Goal: Task Accomplishment & Management: Use online tool/utility

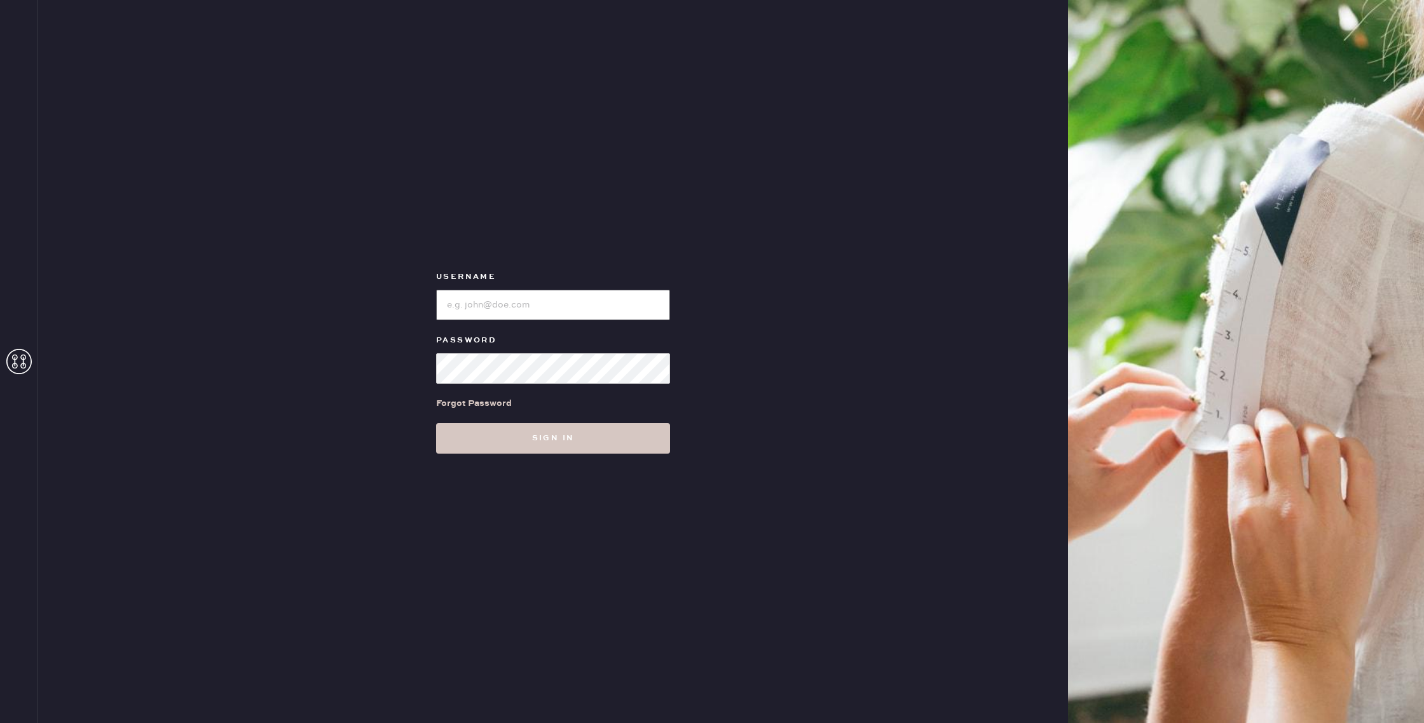
type input "reformationnorthpark"
click at [482, 417] on link "Forgot Password" at bounding box center [474, 403] width 76 height 39
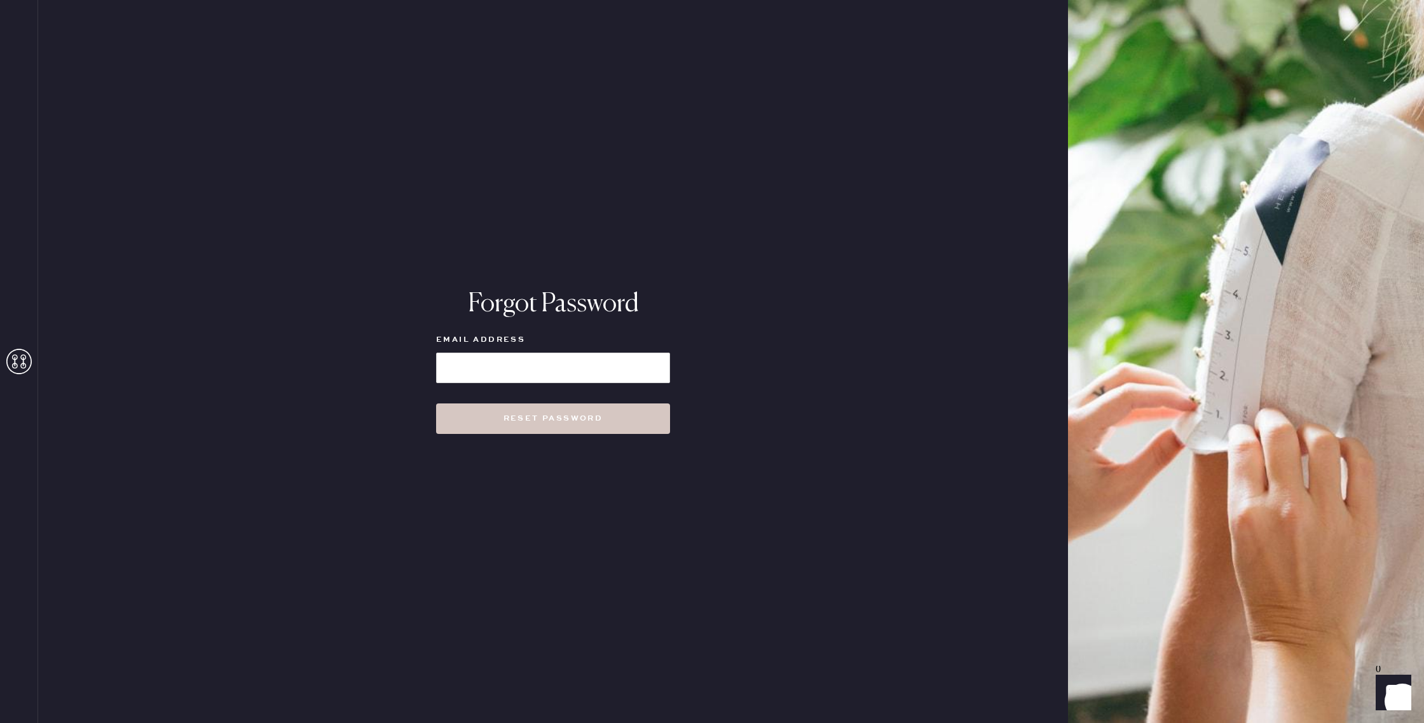
click at [26, 362] on icon at bounding box center [18, 361] width 25 height 25
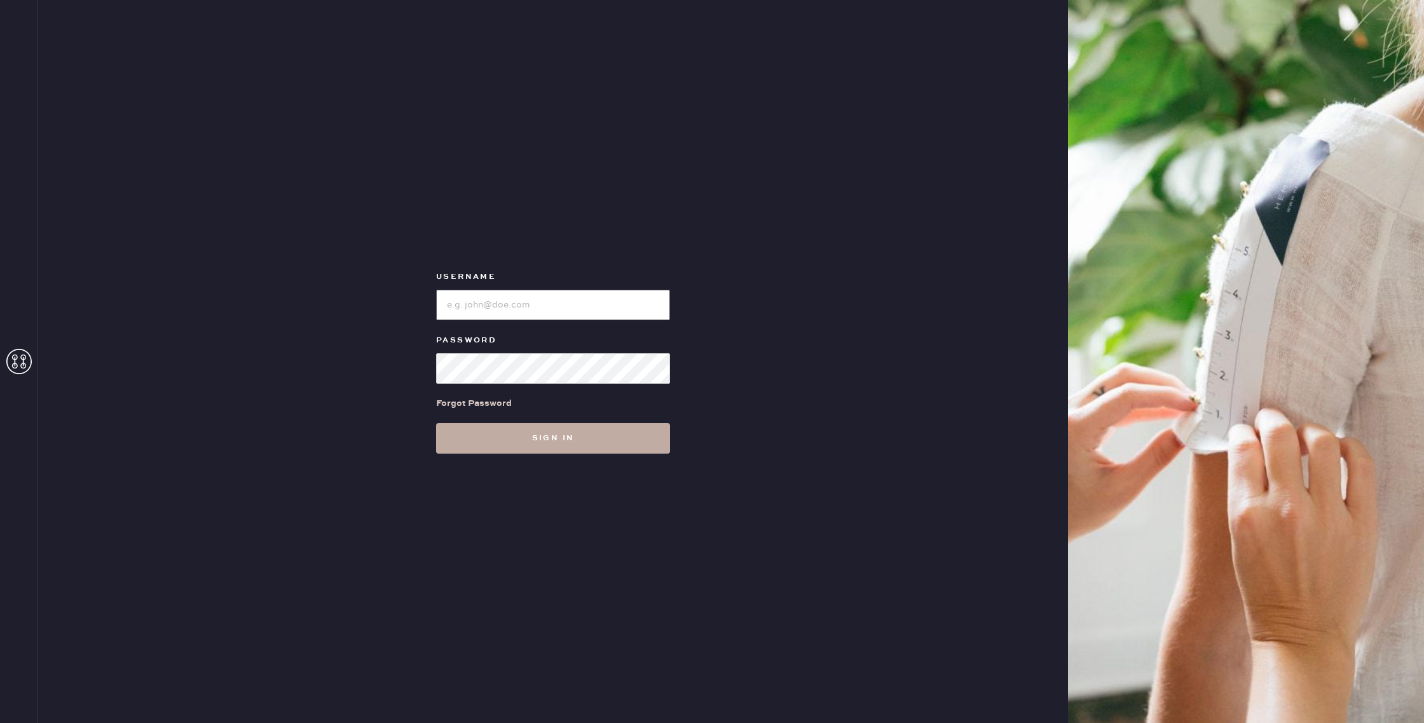
type input "reformationnorthpark"
click at [507, 435] on button "Sign in" at bounding box center [553, 438] width 234 height 31
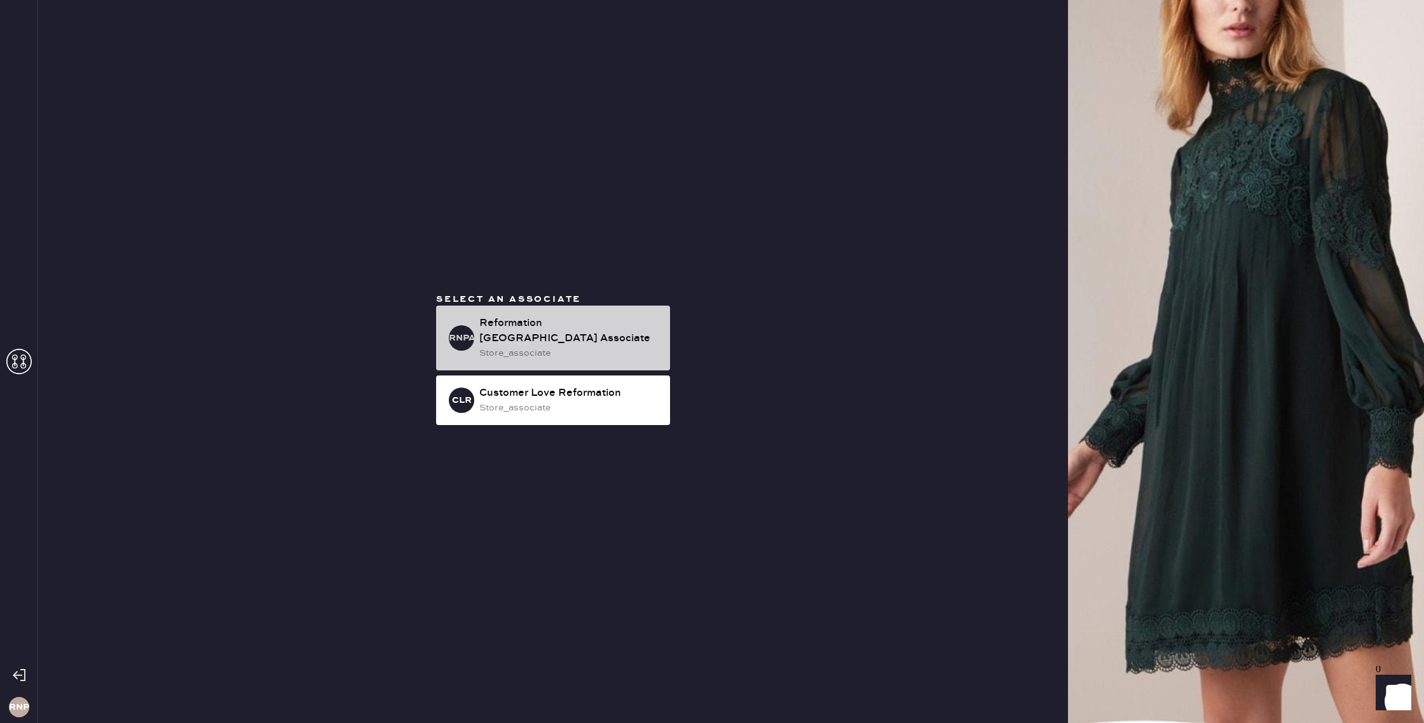
click at [496, 346] on div "store_associate" at bounding box center [569, 353] width 180 height 14
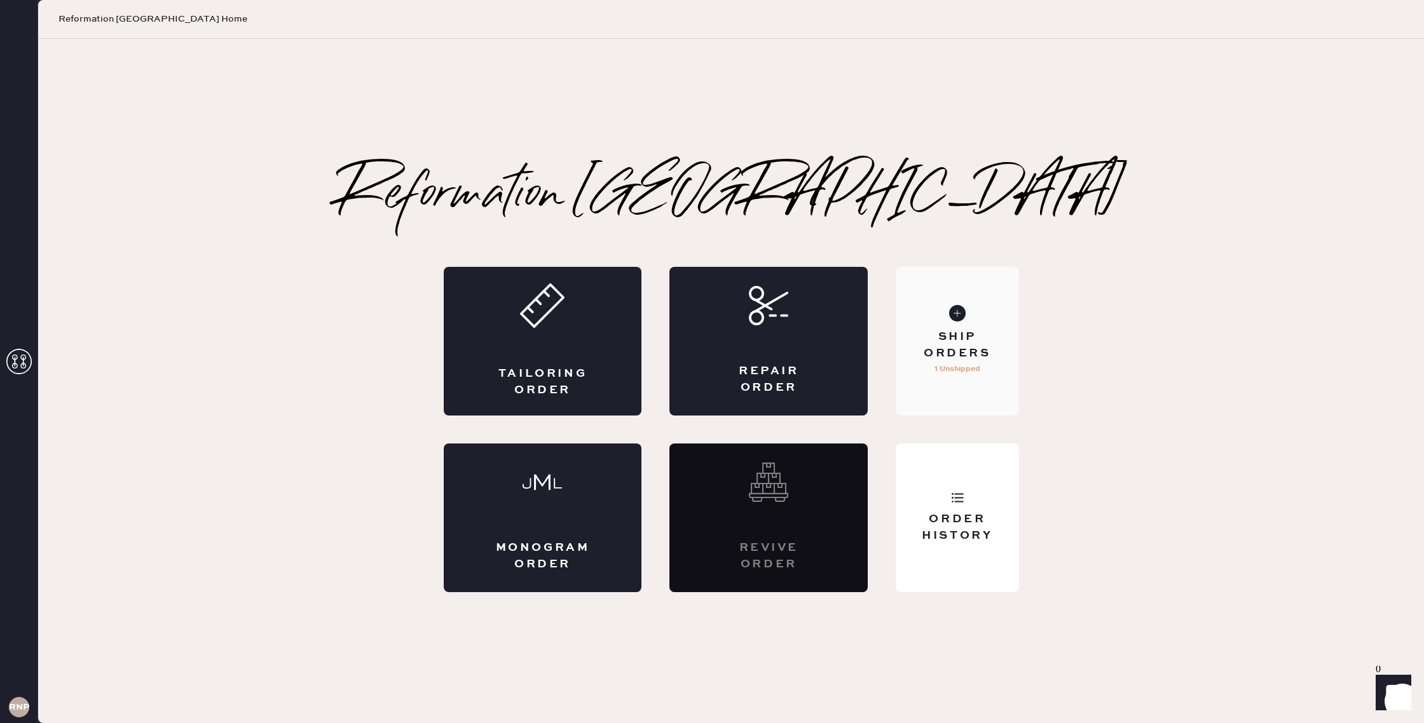
click at [972, 377] on div "Ship Orders 1 Unshipped" at bounding box center [956, 341] width 123 height 149
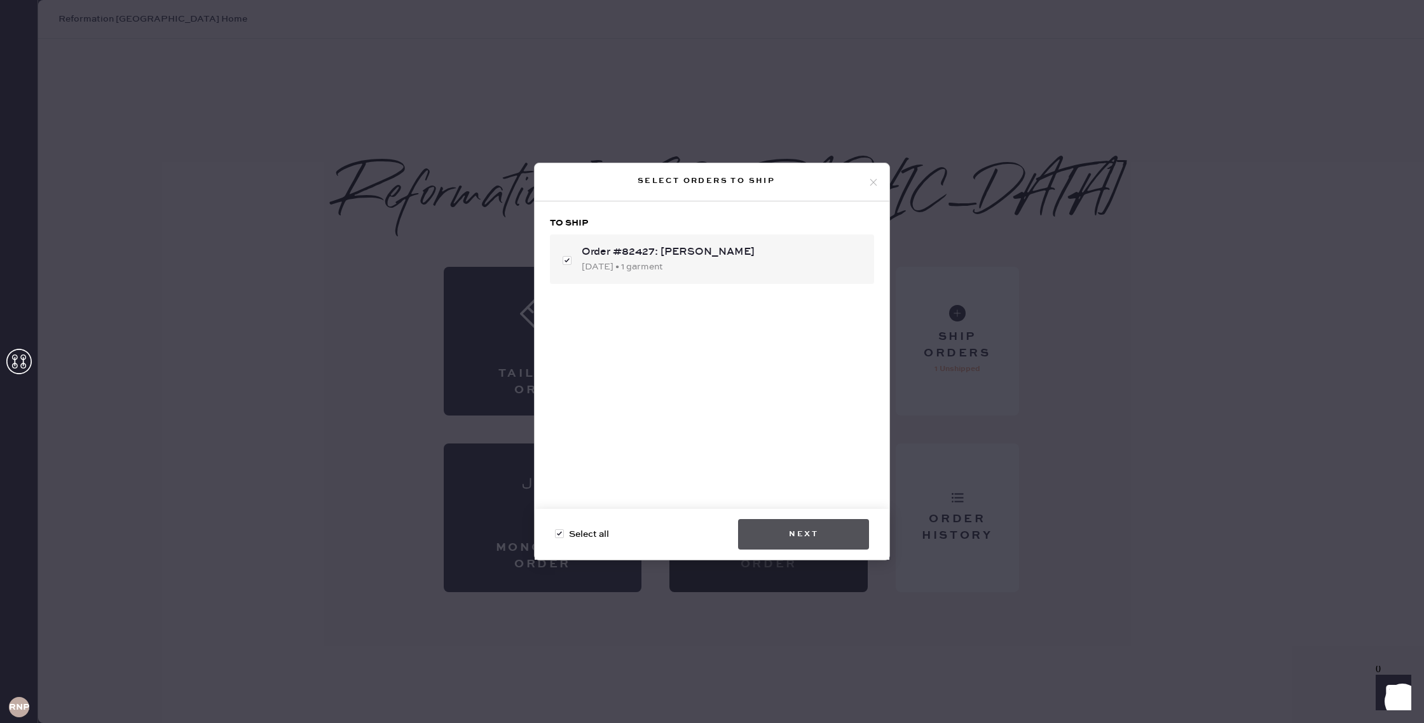
click at [821, 548] on button "Next" at bounding box center [803, 534] width 131 height 31
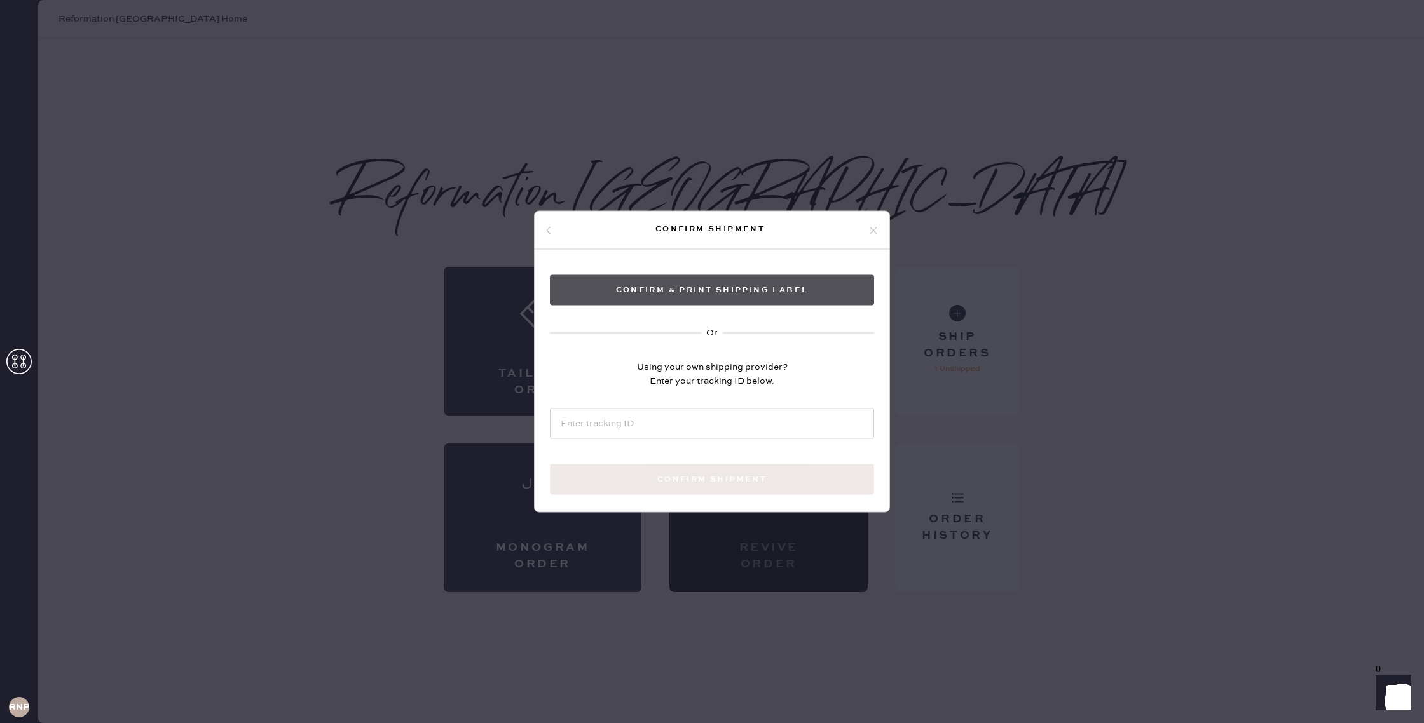
click at [727, 288] on button "Confirm & Print shipping label" at bounding box center [712, 290] width 324 height 31
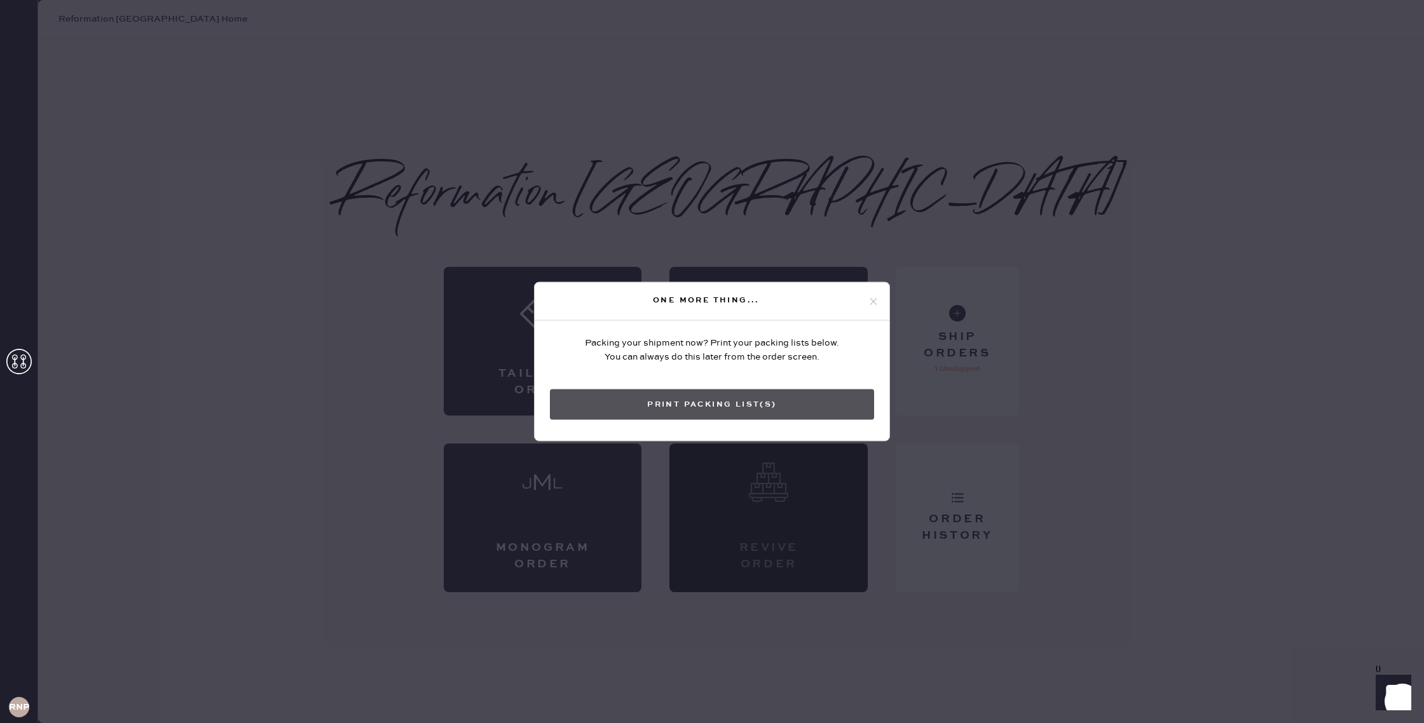
click at [728, 399] on button "Print Packing List(s)" at bounding box center [712, 405] width 324 height 31
